Goal: Information Seeking & Learning: Learn about a topic

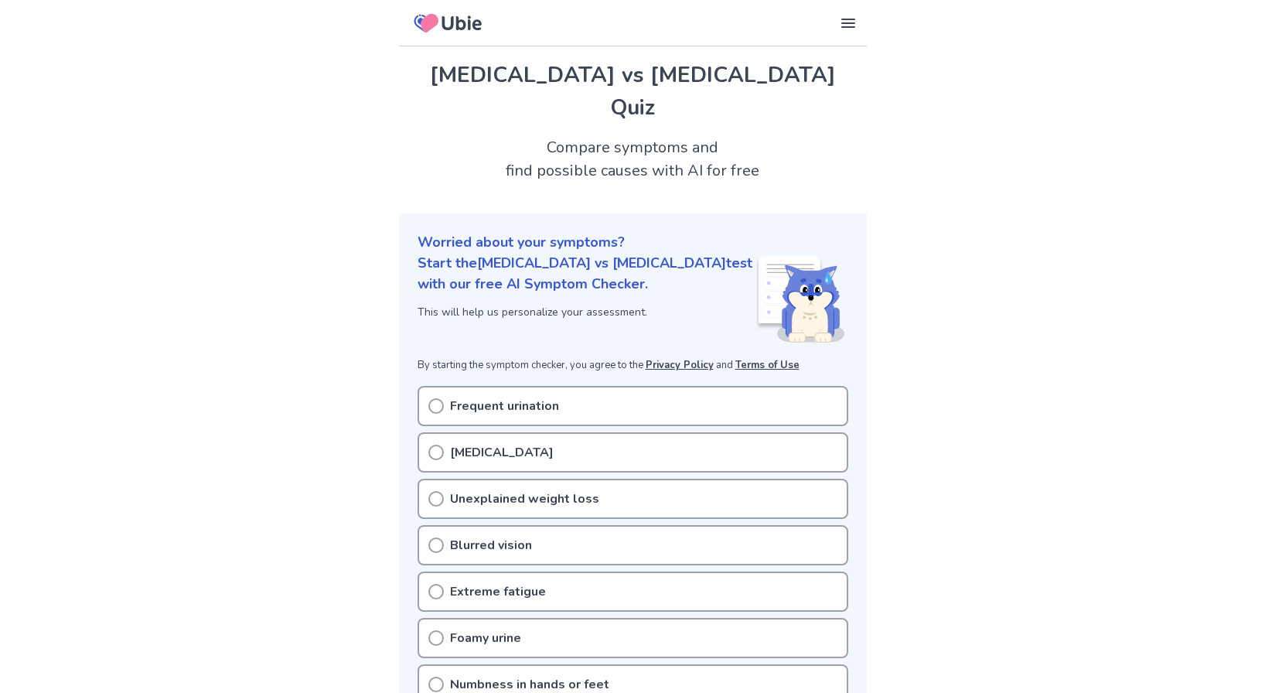
click at [430, 399] on circle at bounding box center [436, 406] width 14 height 14
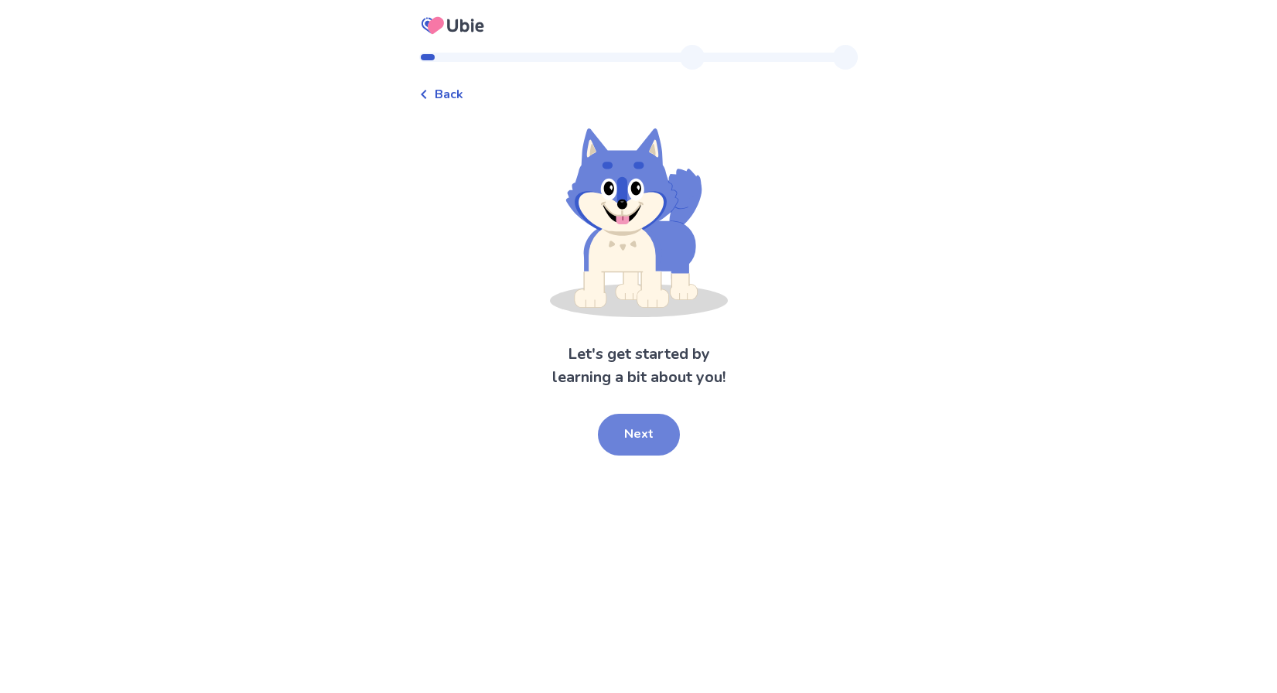
click at [636, 435] on button "Next" at bounding box center [639, 435] width 82 height 42
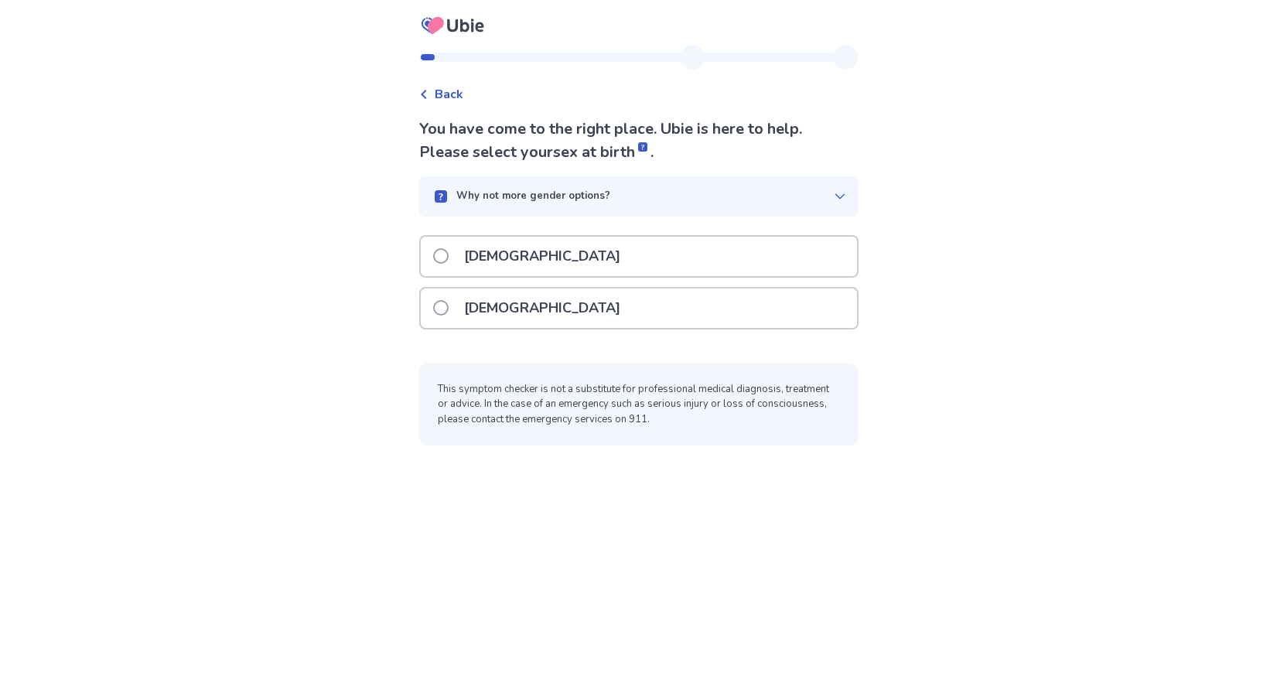
click at [586, 312] on div "[DEMOGRAPHIC_DATA]" at bounding box center [639, 308] width 436 height 39
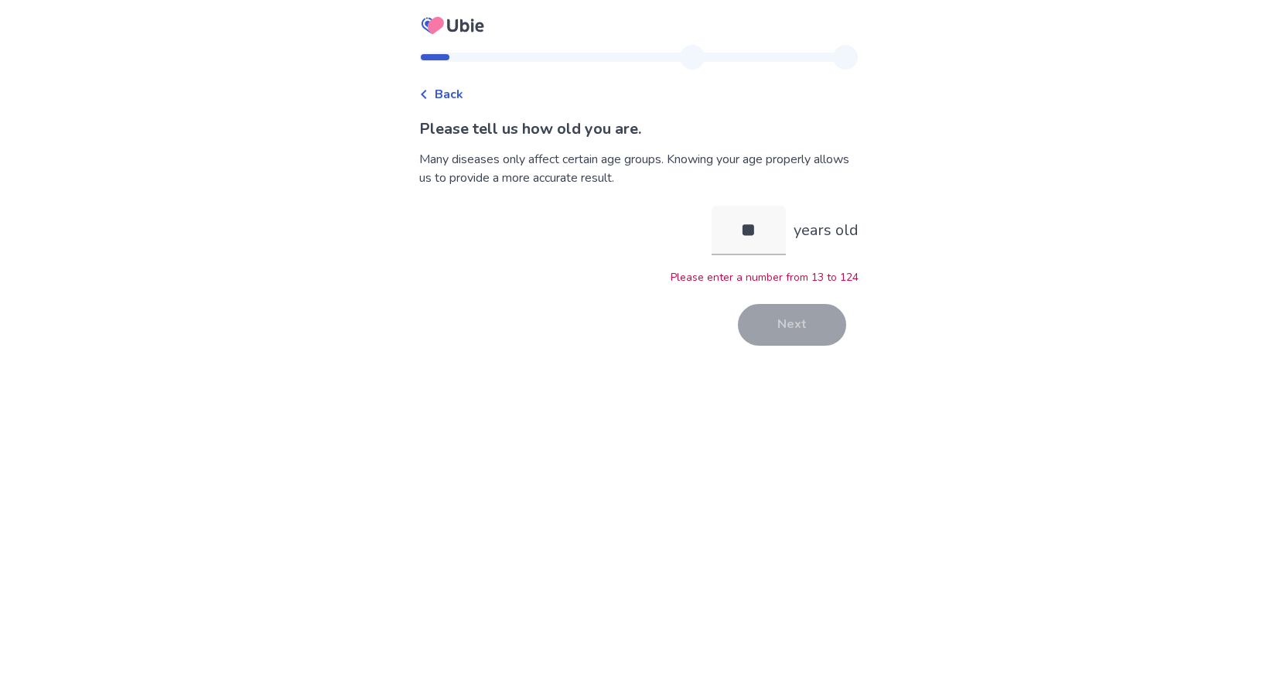
type input "*"
